Goal: Transaction & Acquisition: Purchase product/service

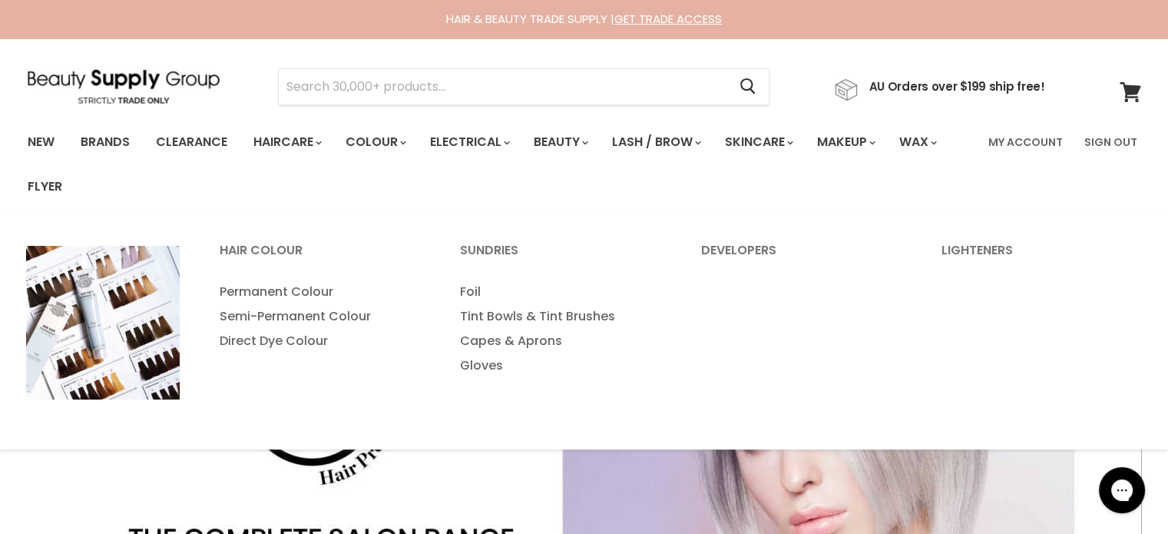
click at [407, 94] on input "Search" at bounding box center [503, 86] width 449 height 35
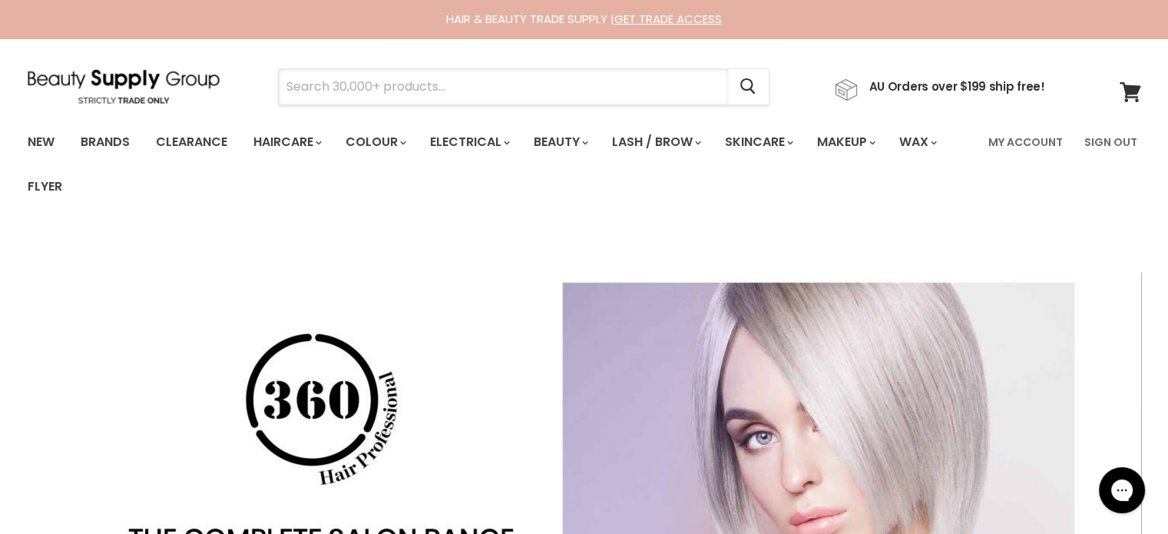
paste input "Moroccanoil Treatment Original"
type input "Moroccanoil Treatment Original"
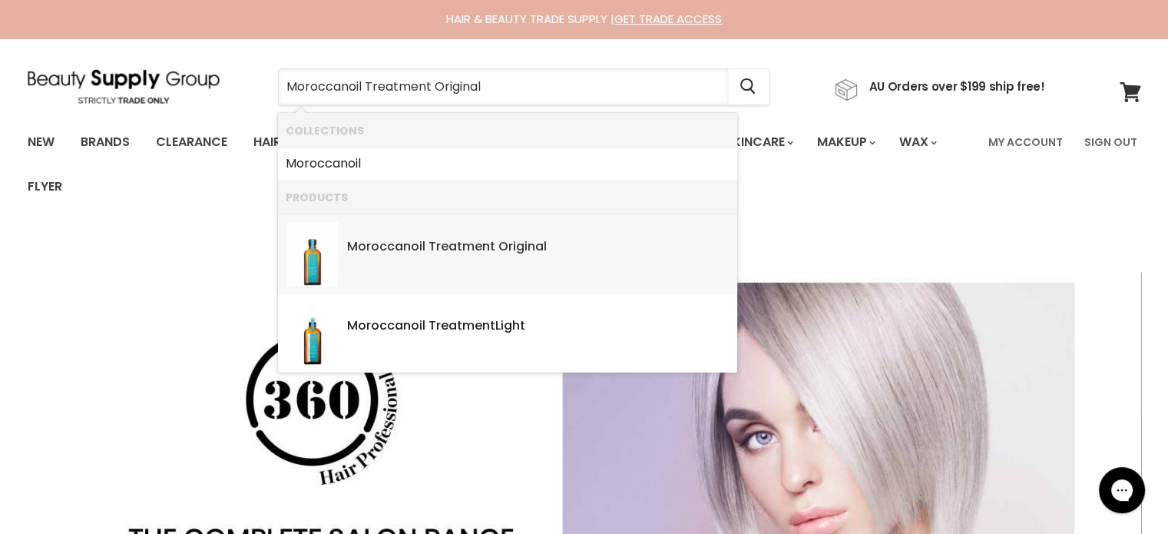
click at [467, 245] on b "Treatment" at bounding box center [461, 246] width 67 height 18
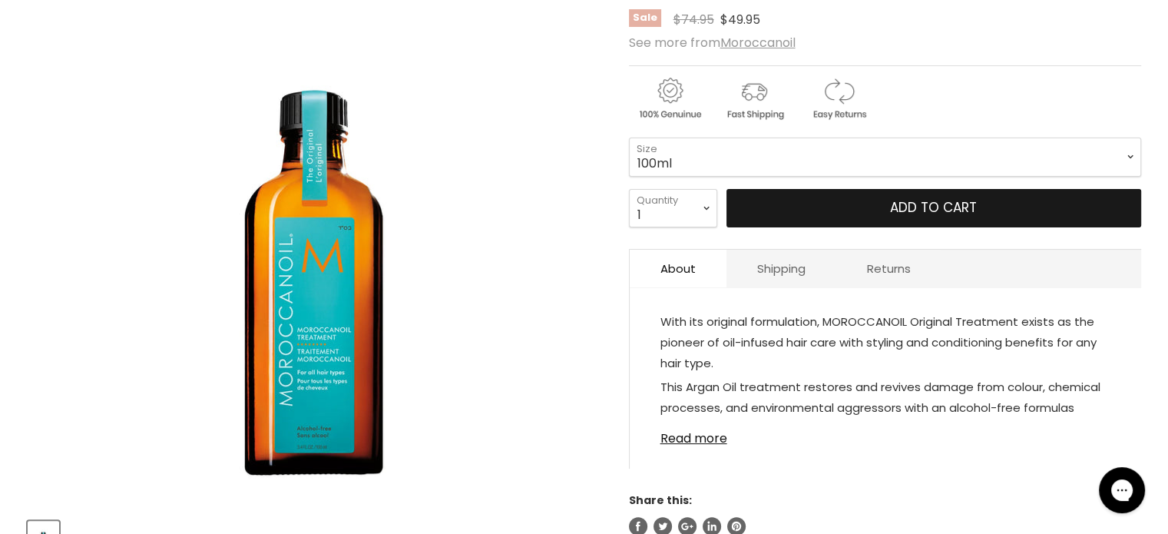
scroll to position [307, 0]
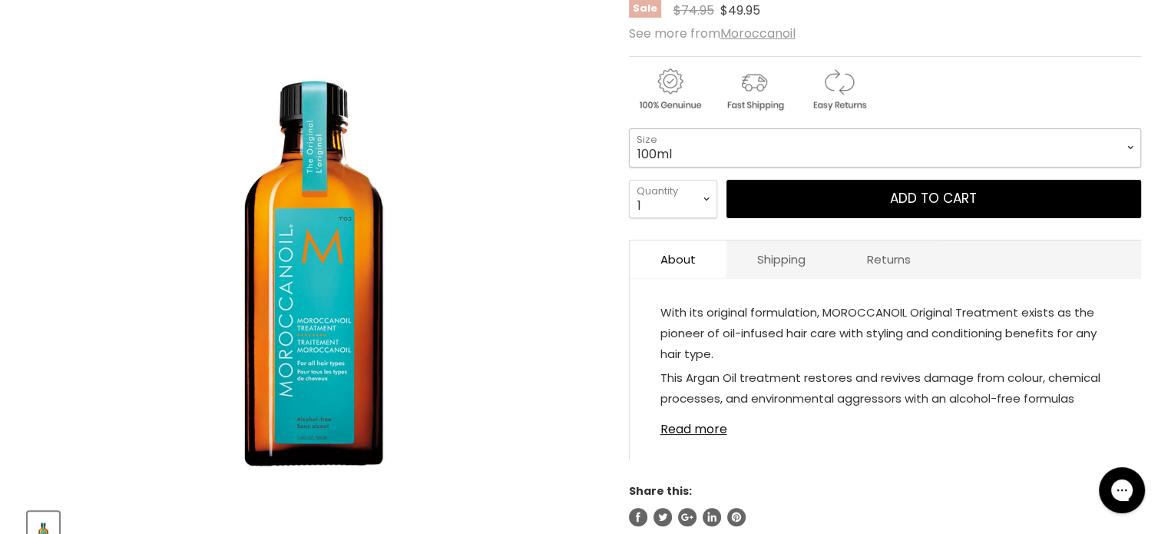
click at [719, 150] on select "100ml 200ml 25ml" at bounding box center [885, 147] width 512 height 38
click at [700, 148] on select "100ml 200ml 25ml" at bounding box center [885, 147] width 512 height 38
click at [629, 128] on select "100ml 200ml 25ml" at bounding box center [885, 147] width 512 height 38
select select "200ml"
click at [688, 205] on select "1 2 3 4 5 6 7 8 9 10+" at bounding box center [673, 199] width 88 height 38
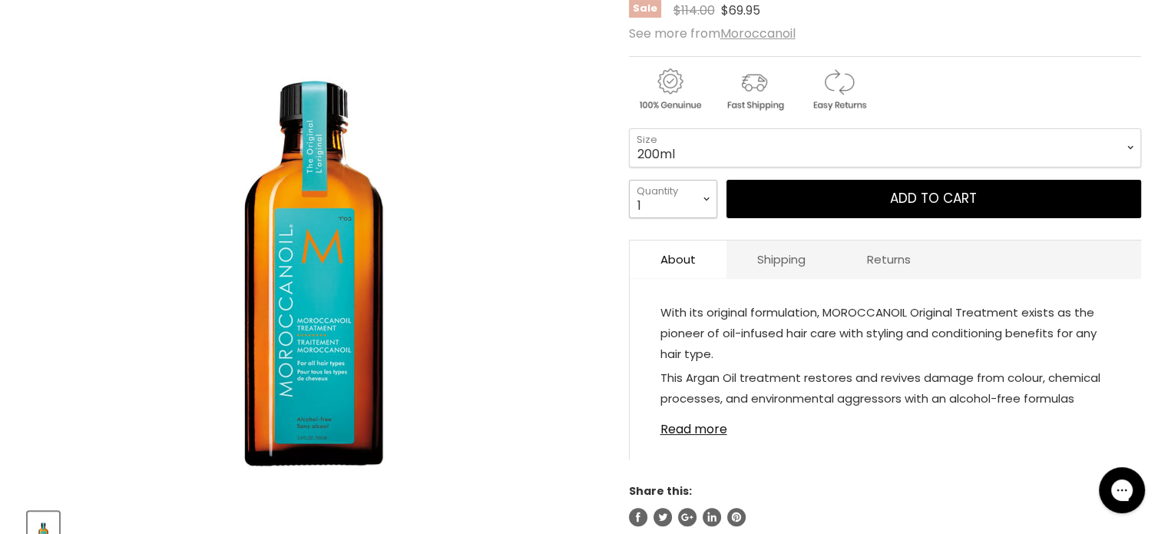
select select "2"
click at [629, 180] on select "1 2 3 4 5 6 7 8 9 10+" at bounding box center [673, 199] width 88 height 38
type input "2"
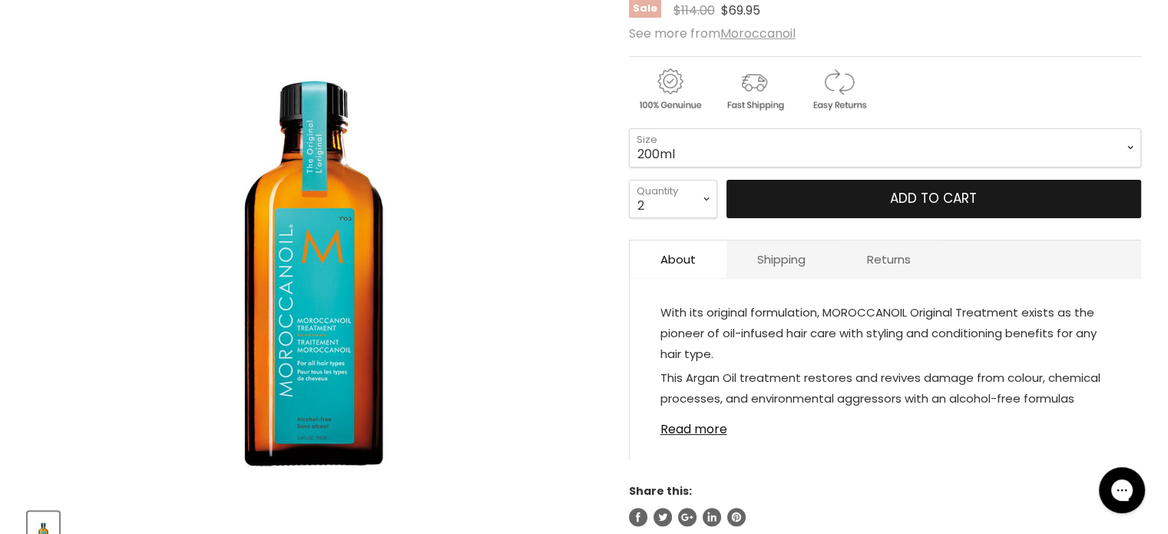
click at [846, 202] on button "Add to cart" at bounding box center [933, 199] width 415 height 38
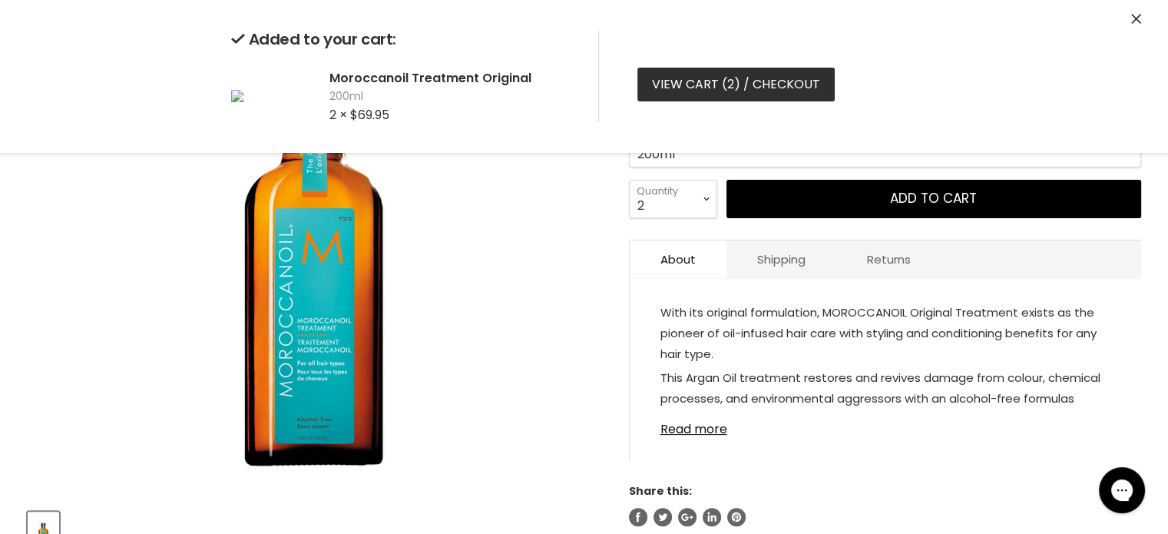
click at [709, 92] on link "View cart ( 2 ) / Checkout" at bounding box center [735, 85] width 197 height 34
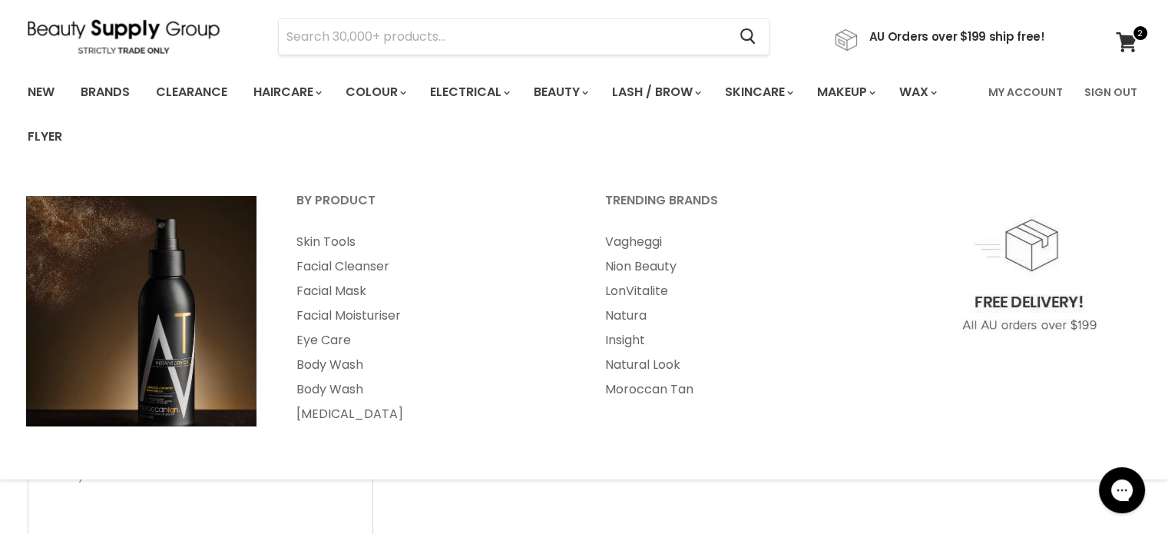
scroll to position [384, 0]
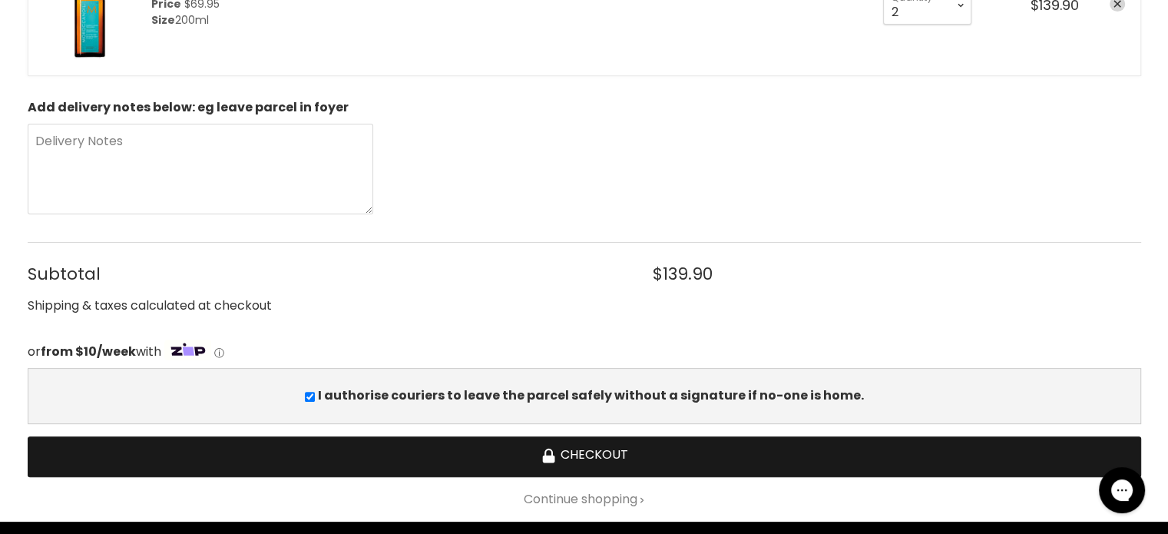
click at [605, 455] on button "Checkout" at bounding box center [584, 456] width 1113 height 41
